Goal: Information Seeking & Learning: Learn about a topic

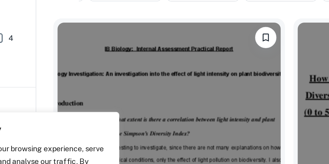
scroll to position [143, 0]
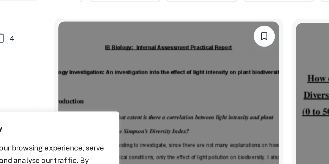
click at [128, 123] on span "Examiner Marking" at bounding box center [113, 125] width 33 height 5
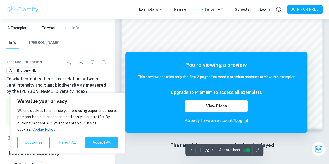
scroll to position [415, 0]
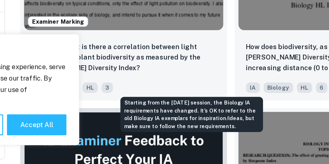
scroll to position [183, 0]
